Goal: Task Accomplishment & Management: Complete application form

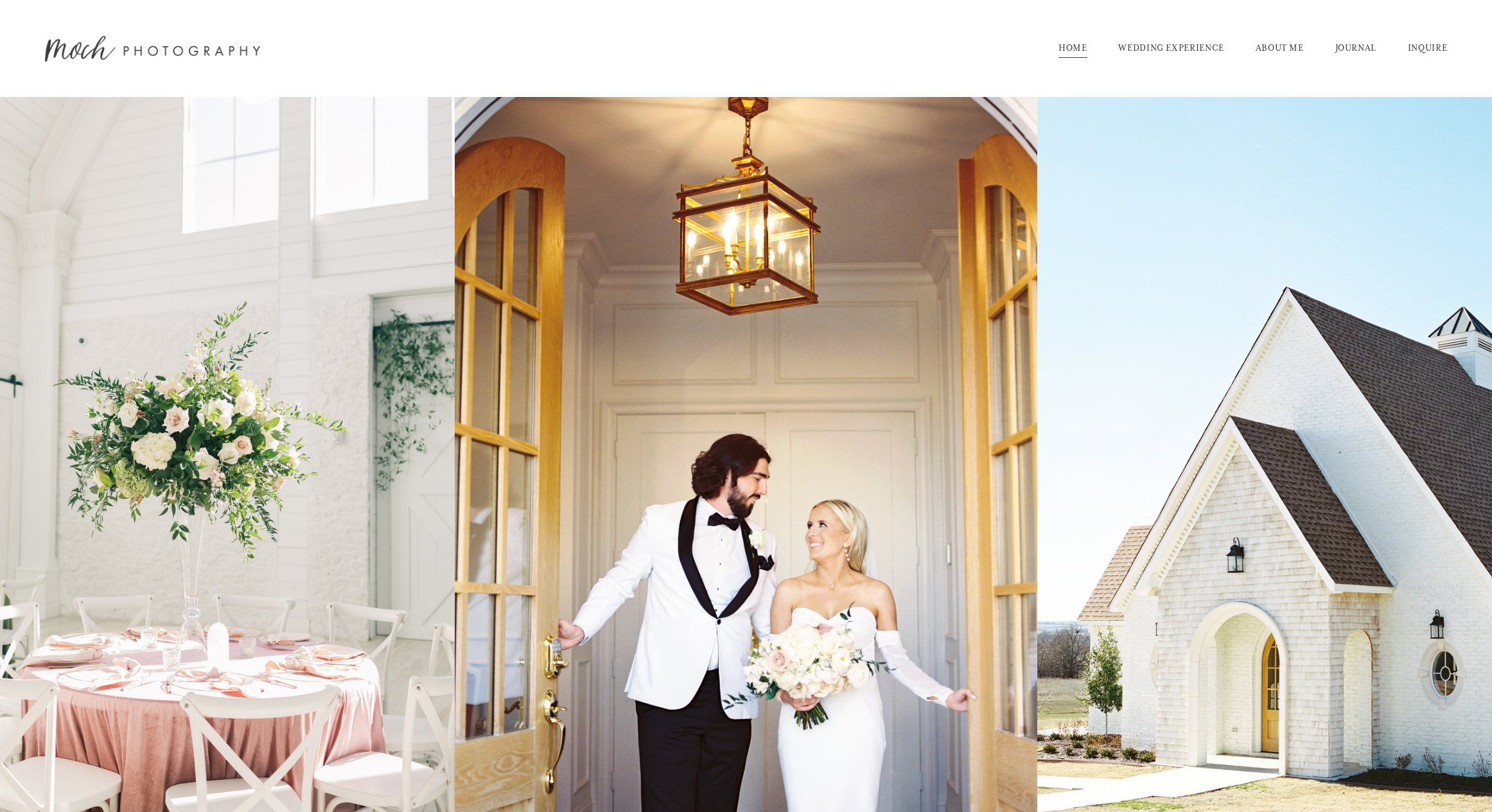
click at [1430, 50] on link "INQUIRE" at bounding box center [1427, 48] width 39 height 21
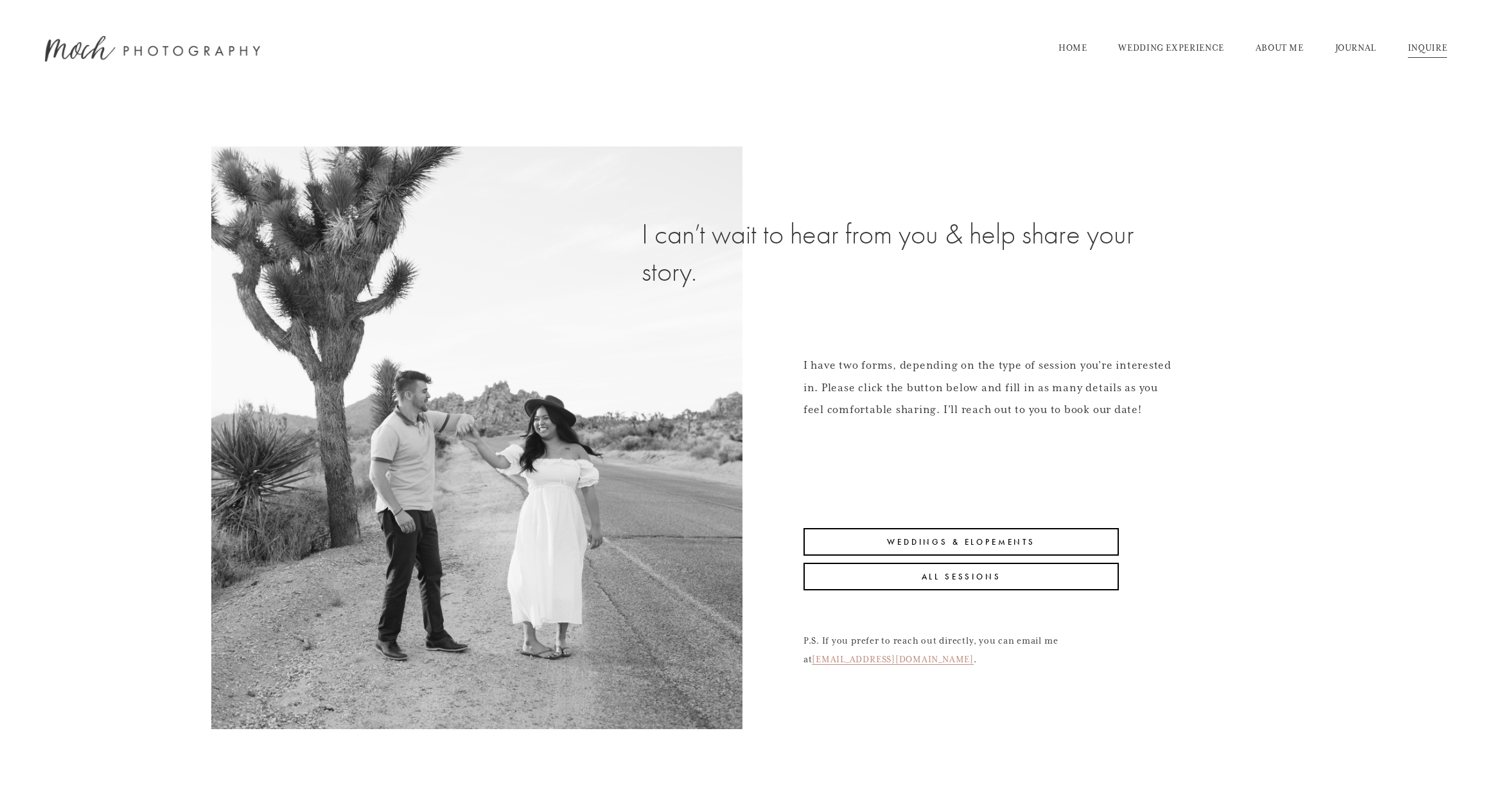
click at [774, 397] on div "I can’t wait to hear from you & help share your story. I have two forms, depend…" at bounding box center [746, 455] width 1492 height 618
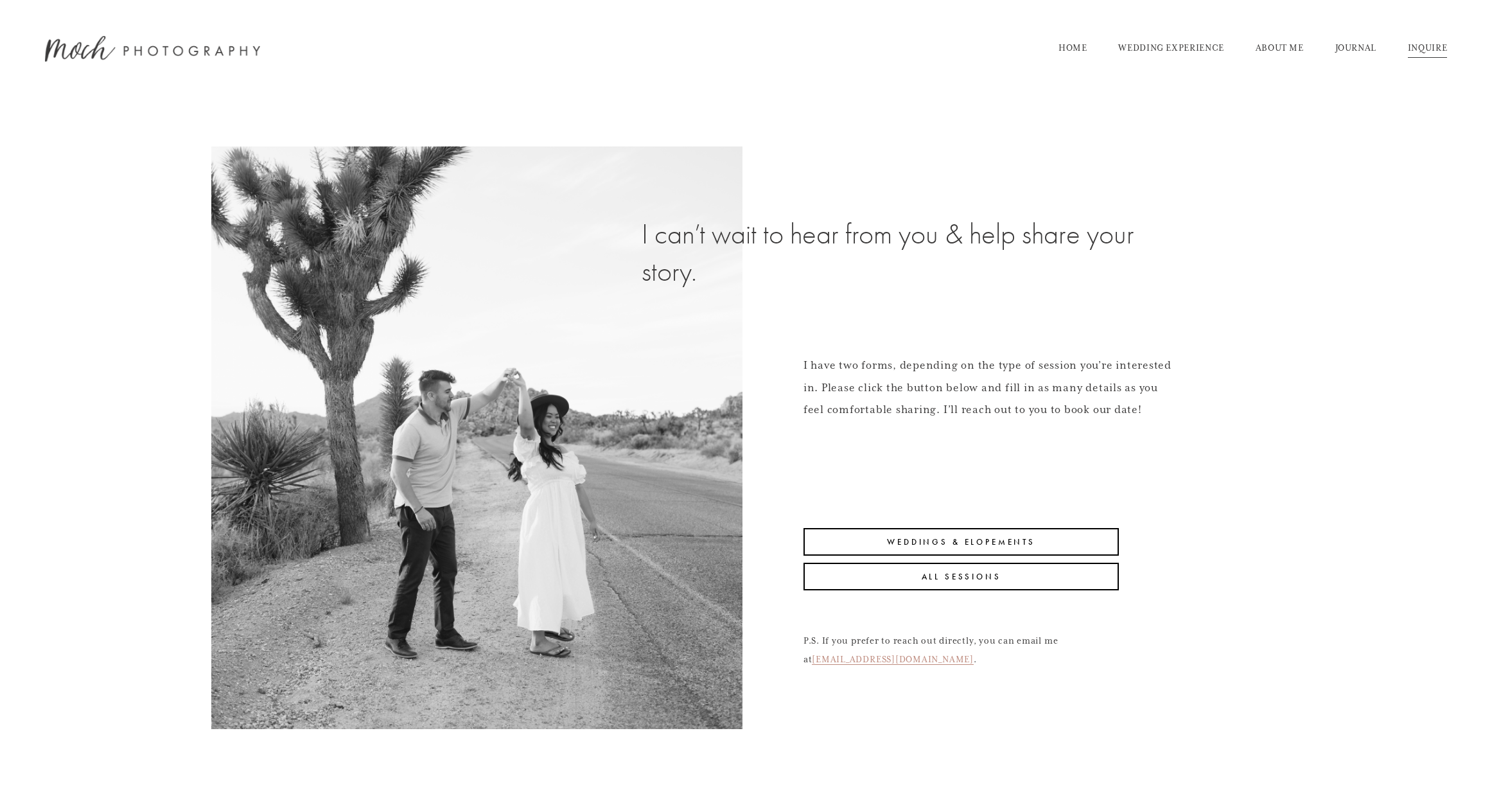
click at [935, 544] on link "Weddings & Elopements" at bounding box center [961, 542] width 316 height 28
click at [953, 577] on link "All Sessions" at bounding box center [961, 576] width 316 height 28
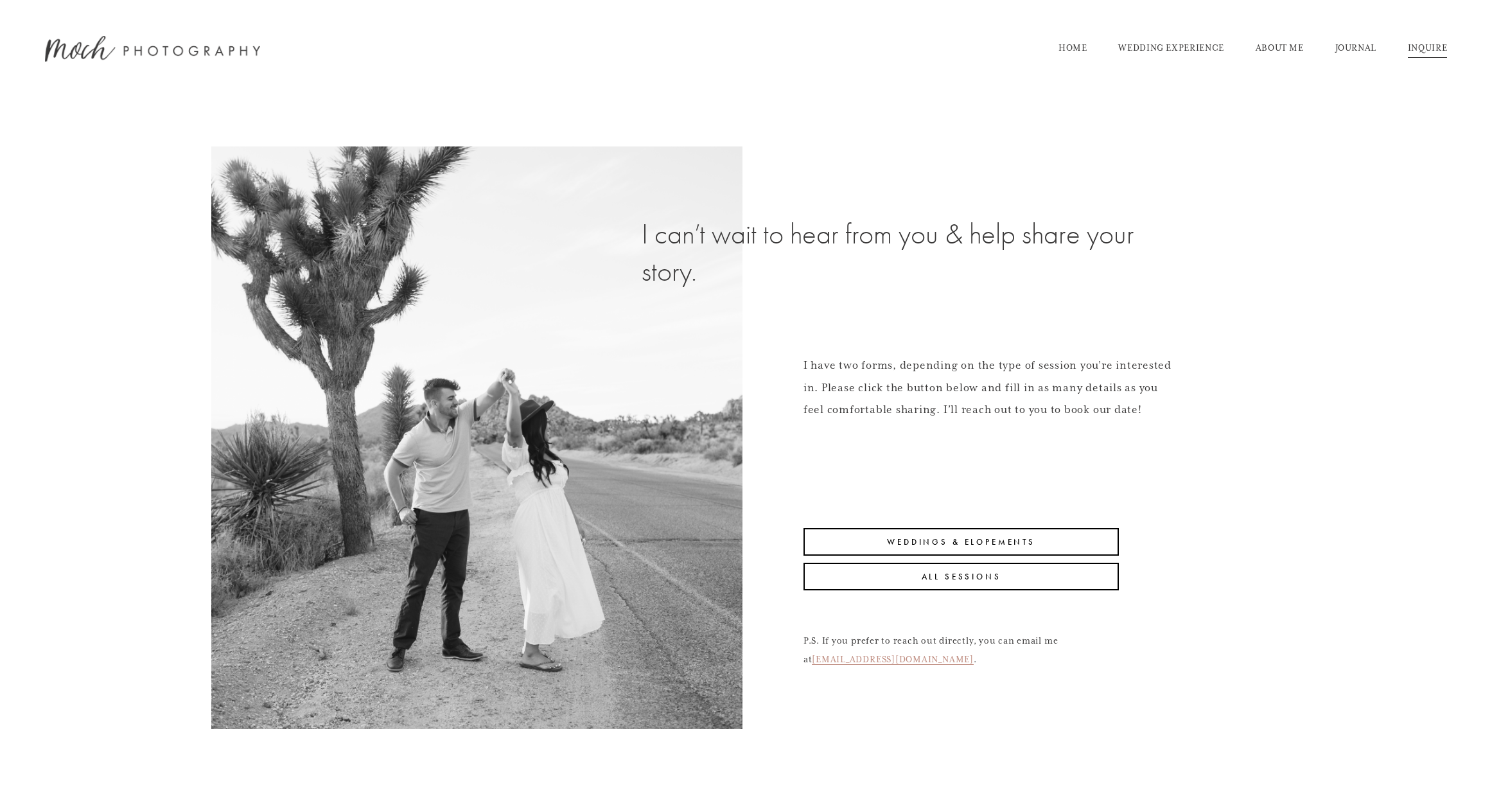
click at [991, 540] on link "Weddings & Elopements" at bounding box center [961, 542] width 316 height 28
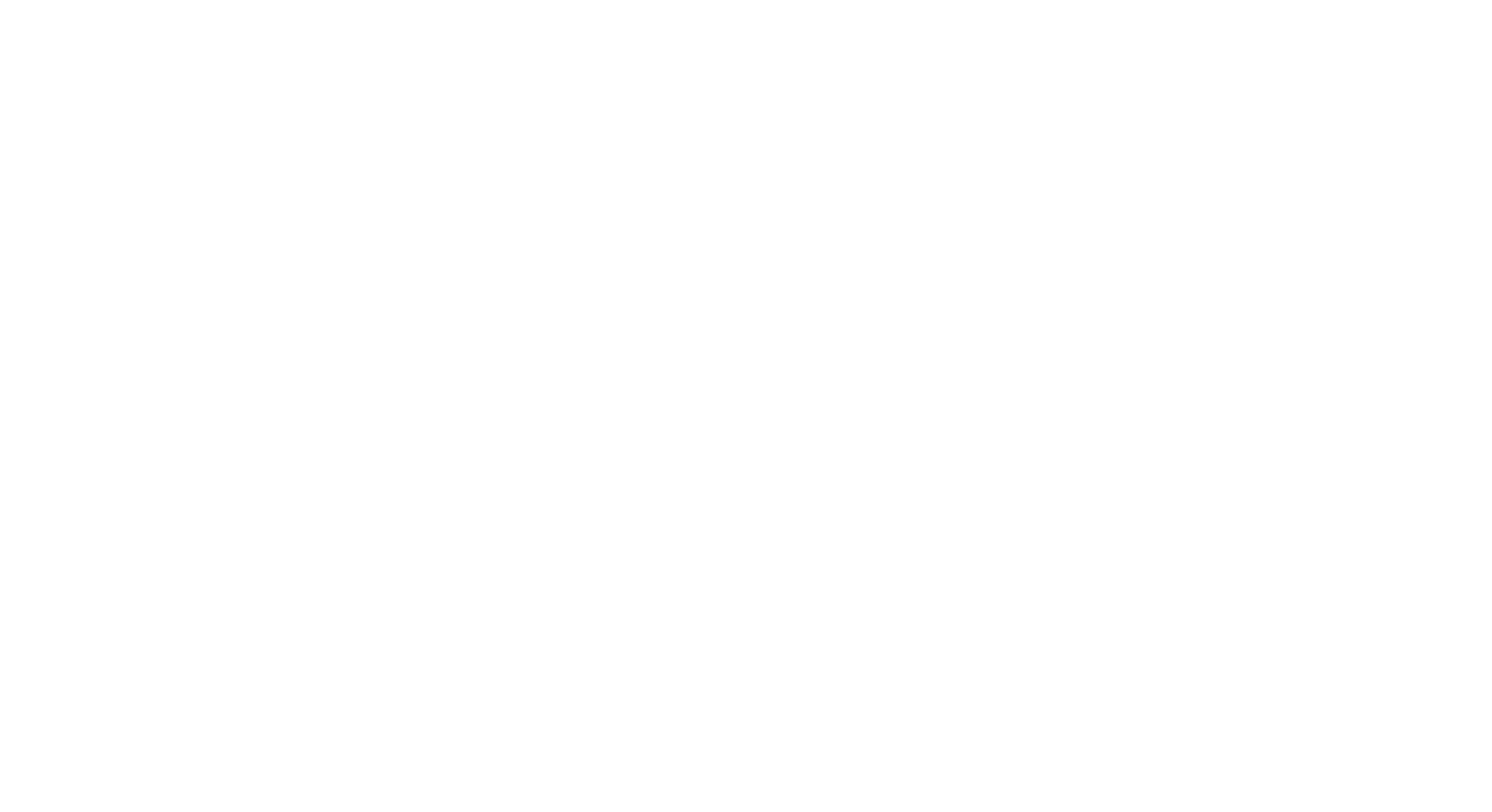
scroll to position [1148, 0]
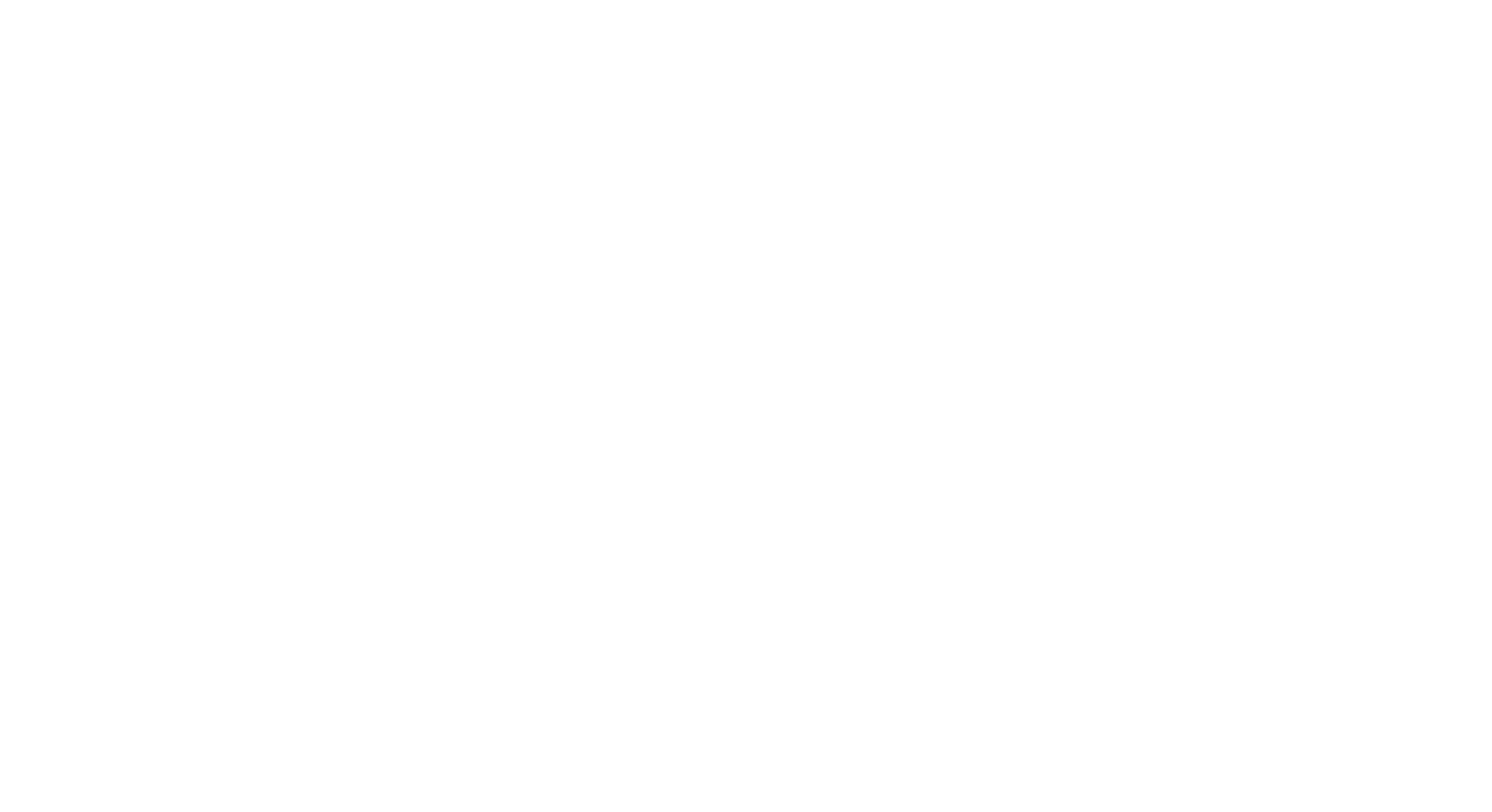
scroll to position [574, 0]
click at [377, 537] on div at bounding box center [746, 358] width 1492 height 691
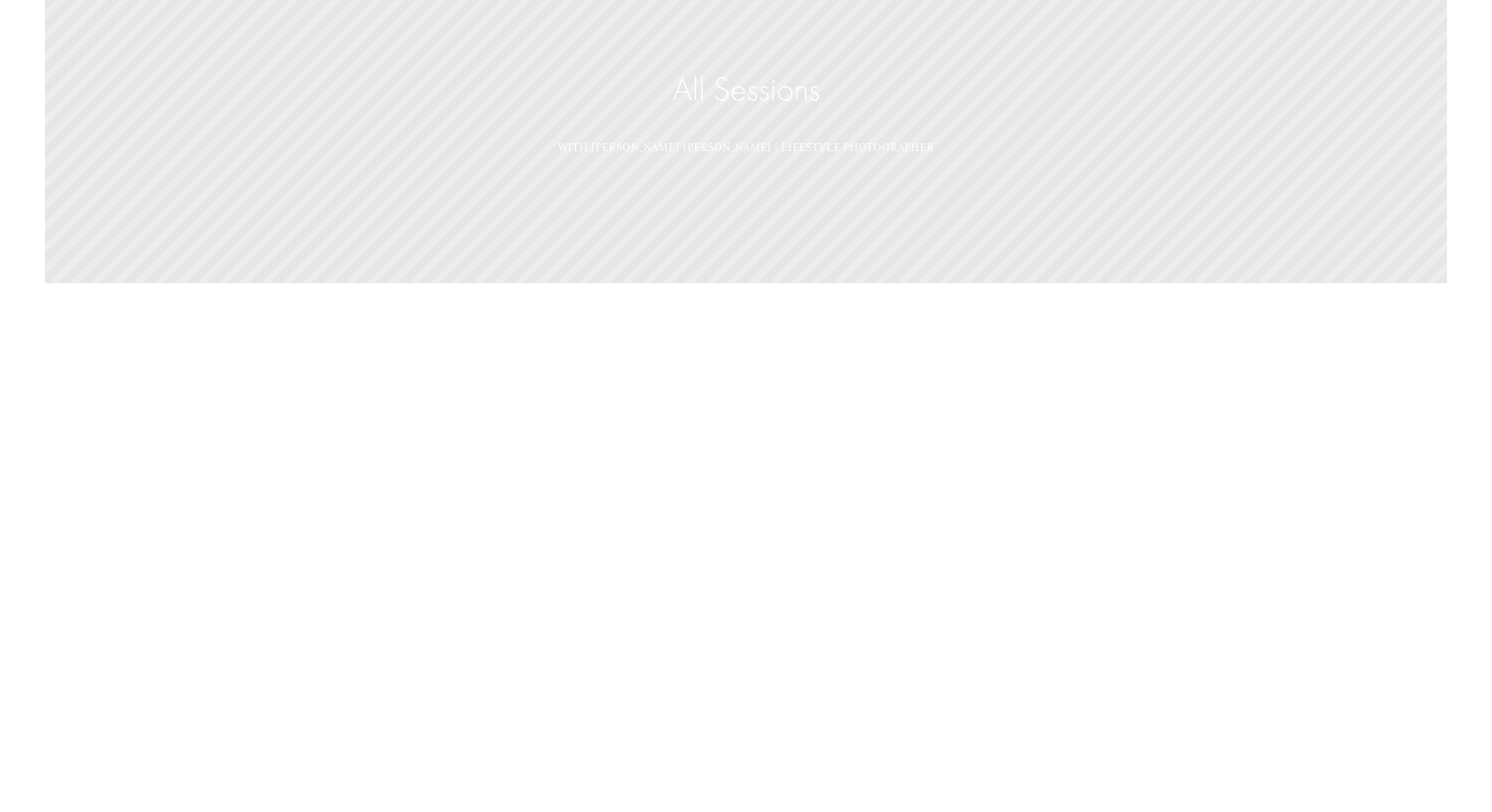
scroll to position [0, 0]
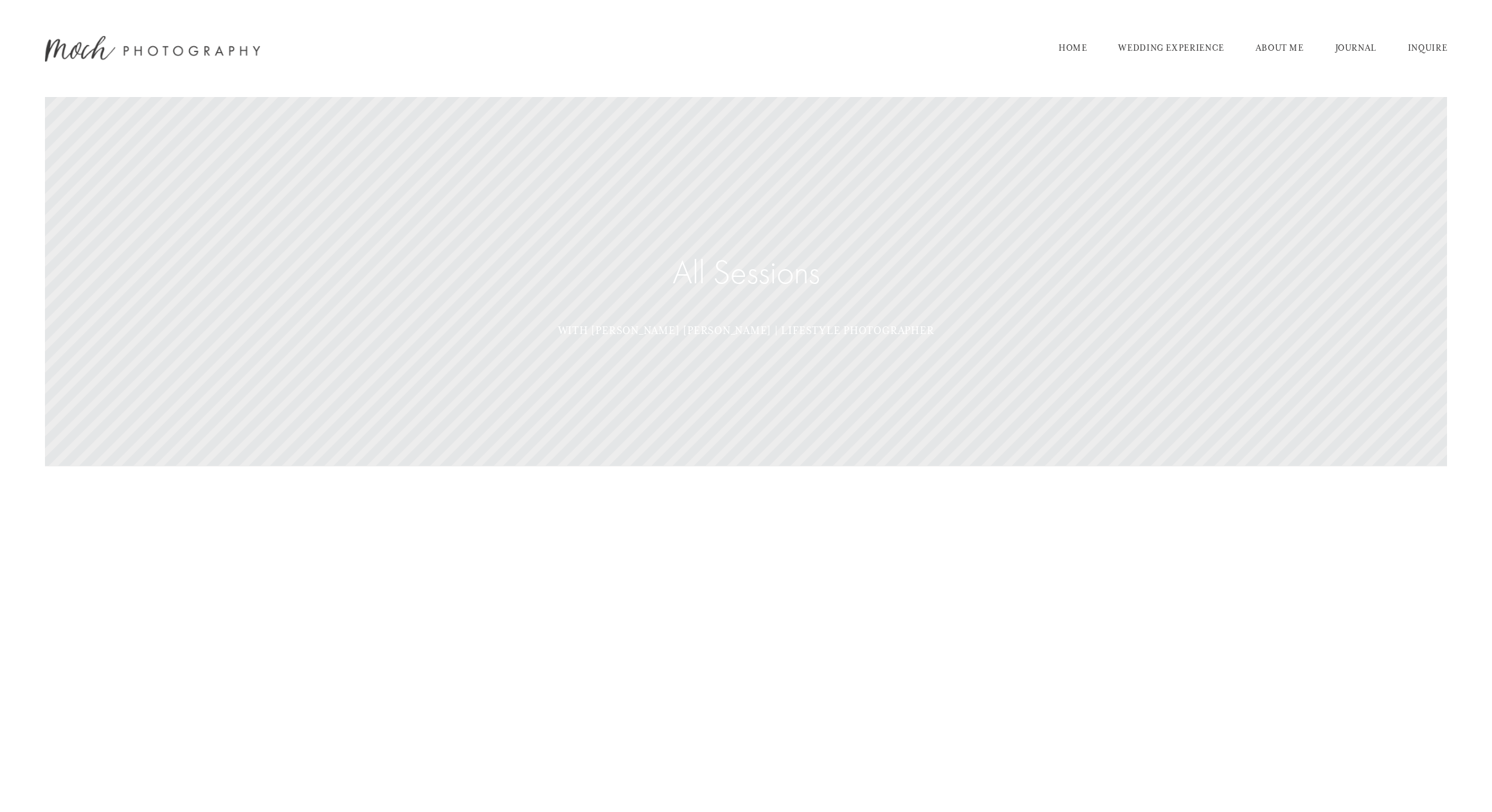
click at [377, 537] on section "All Sessions WITH MOCH SNYDER | LIFESTYLE PHOTOGRAPHER" at bounding box center [746, 270] width 1492 height 541
